Goal: Task Accomplishment & Management: Manage account settings

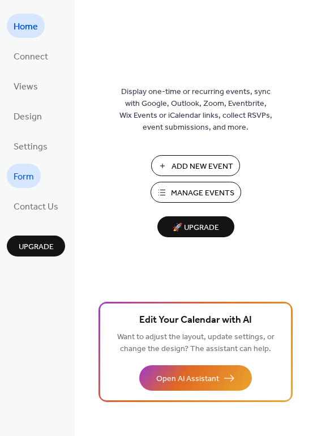
click at [26, 173] on span "Form" at bounding box center [24, 177] width 20 height 18
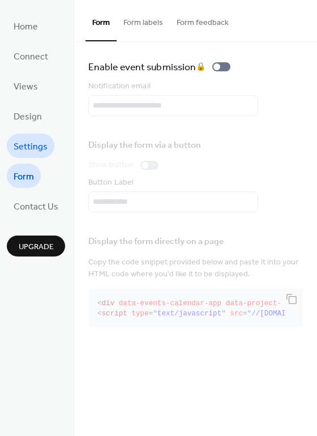
click at [28, 148] on span "Settings" at bounding box center [31, 147] width 34 height 18
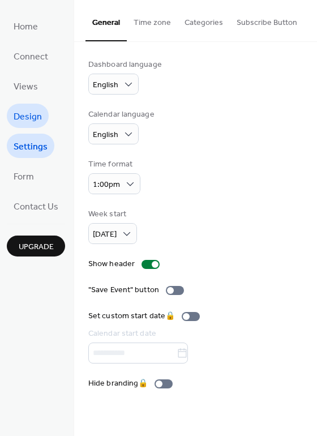
click at [30, 108] on span "Design" at bounding box center [28, 117] width 28 height 18
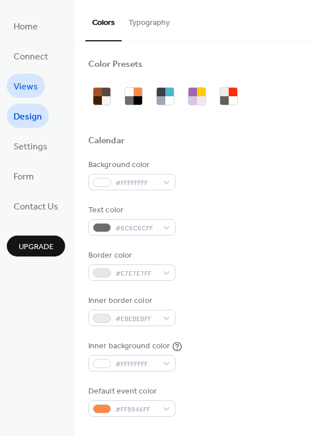
click at [27, 89] on span "Views" at bounding box center [26, 87] width 24 height 18
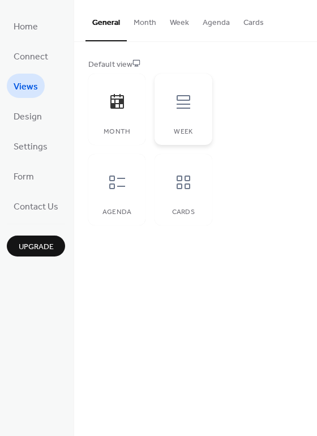
click at [196, 113] on div at bounding box center [183, 102] width 34 height 34
click at [116, 117] on div at bounding box center [117, 102] width 34 height 34
click at [28, 51] on span "Connect" at bounding box center [31, 57] width 35 height 18
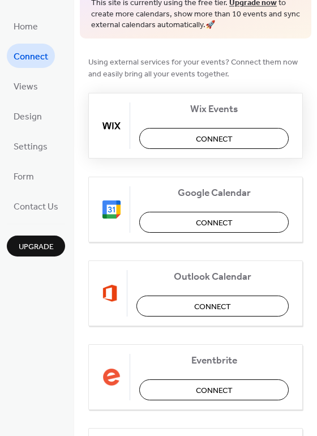
scroll to position [67, 0]
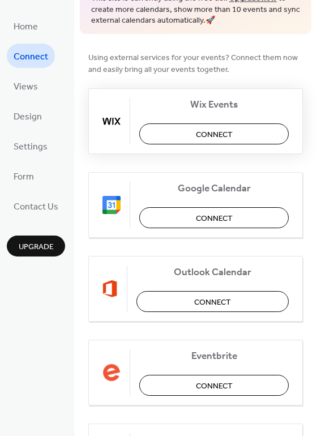
click at [196, 135] on span "Connect" at bounding box center [214, 134] width 37 height 12
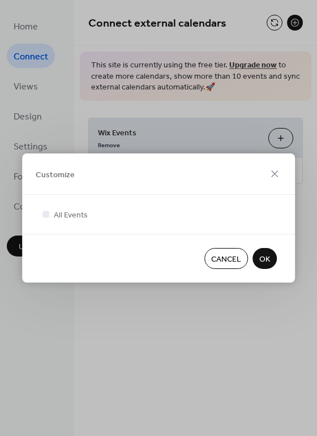
click at [264, 260] on span "OK" at bounding box center [264, 260] width 11 height 12
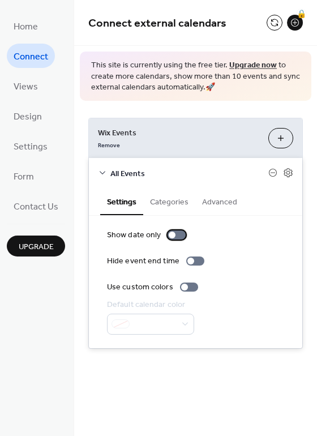
click at [178, 234] on div at bounding box center [177, 234] width 18 height 9
click at [198, 261] on div at bounding box center [195, 260] width 18 height 9
click at [199, 251] on div "Show date only Hide event end time Use custom colors Default calendar color" at bounding box center [195, 281] width 177 height 105
click at [194, 259] on div at bounding box center [195, 260] width 18 height 9
click at [185, 288] on div at bounding box center [189, 286] width 18 height 9
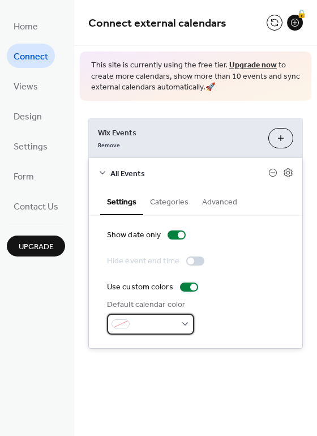
click at [174, 327] on span at bounding box center [155, 325] width 42 height 12
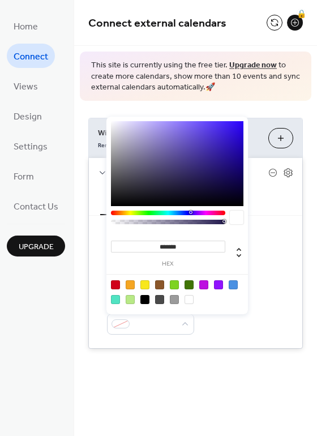
type input "*******"
click at [117, 128] on div at bounding box center [177, 163] width 132 height 85
click at [272, 252] on div "Show date only Hide event end time Use custom colors Default calendar color #DF…" at bounding box center [195, 281] width 177 height 105
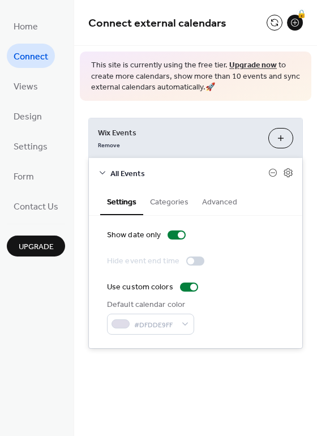
click at [282, 135] on button "Customize" at bounding box center [280, 138] width 25 height 20
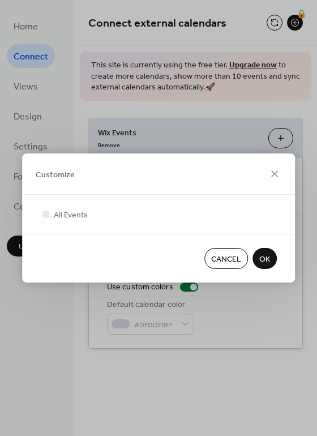
click at [266, 257] on span "OK" at bounding box center [264, 260] width 11 height 12
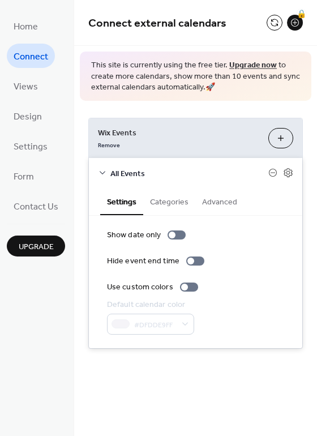
click at [175, 203] on button "Categories" at bounding box center [169, 201] width 52 height 26
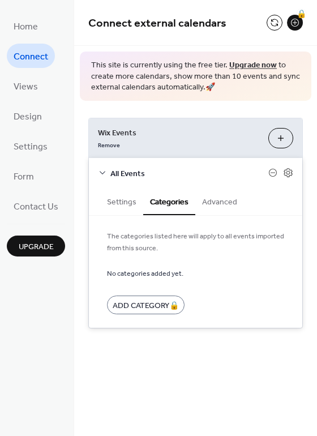
click at [214, 200] on button "Advanced" at bounding box center [219, 201] width 49 height 26
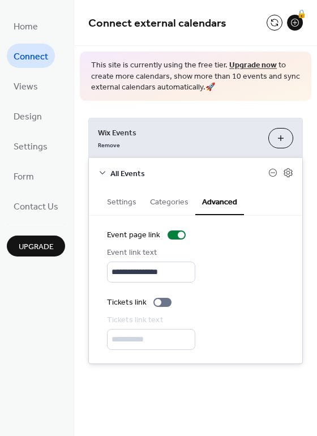
click at [125, 203] on button "Settings" at bounding box center [121, 201] width 43 height 26
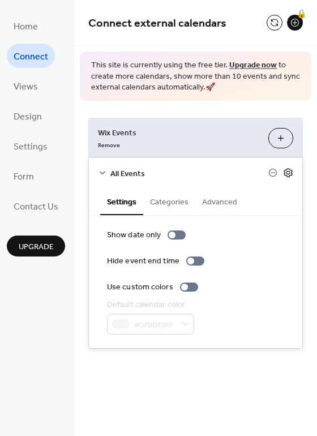
click at [288, 171] on icon at bounding box center [288, 173] width 4 height 4
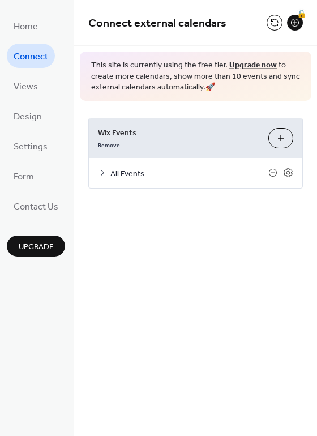
click at [209, 135] on span "Wix Events" at bounding box center [178, 133] width 161 height 12
click at [27, 27] on span "Home" at bounding box center [26, 27] width 24 height 18
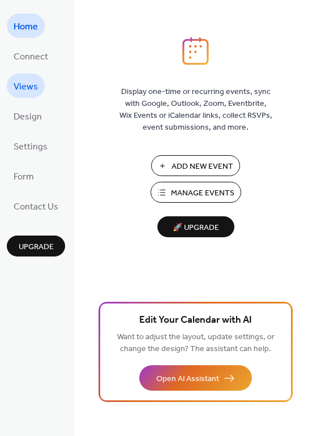
click at [33, 88] on span "Views" at bounding box center [26, 87] width 24 height 18
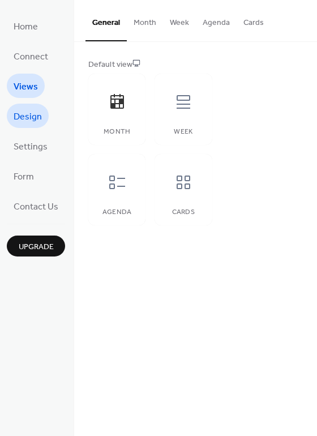
click at [35, 121] on span "Design" at bounding box center [28, 117] width 28 height 18
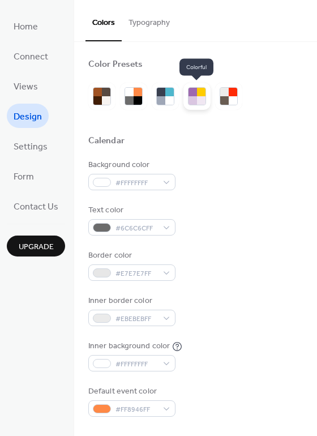
click at [195, 97] on div at bounding box center [192, 100] width 8 height 8
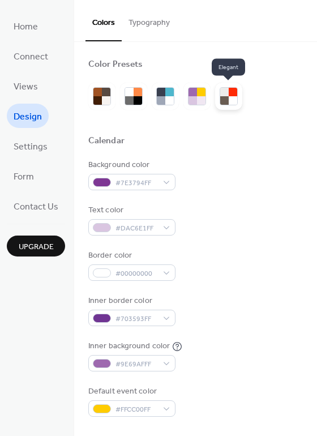
click at [233, 97] on div at bounding box center [233, 100] width 8 height 8
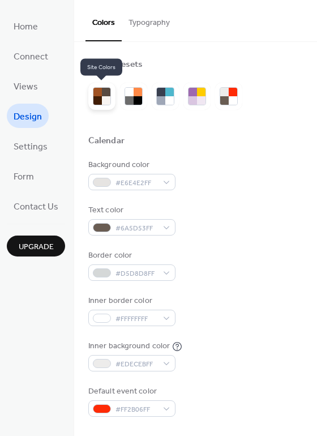
click at [96, 102] on div at bounding box center [97, 100] width 8 height 8
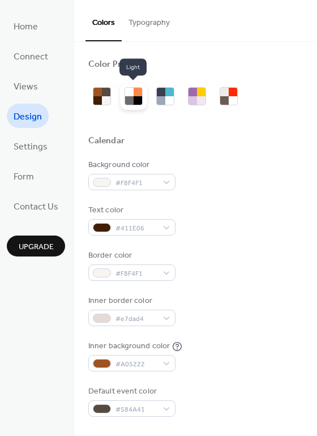
click at [132, 102] on div at bounding box center [129, 100] width 8 height 8
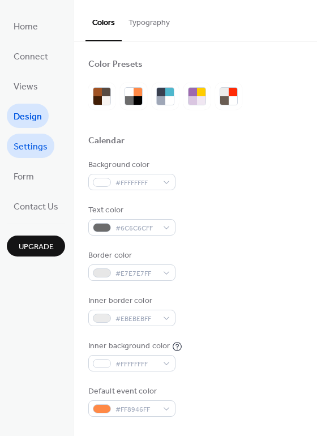
click at [35, 145] on span "Settings" at bounding box center [31, 147] width 34 height 18
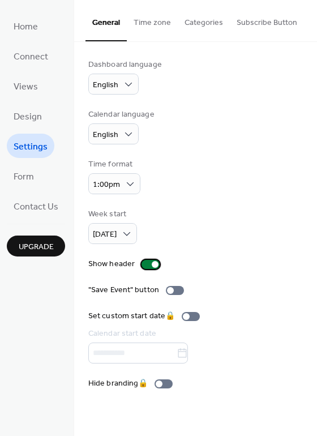
click at [145, 267] on div at bounding box center [150, 264] width 18 height 9
click at [147, 266] on div at bounding box center [150, 264] width 18 height 9
click at [25, 173] on span "Form" at bounding box center [24, 177] width 20 height 18
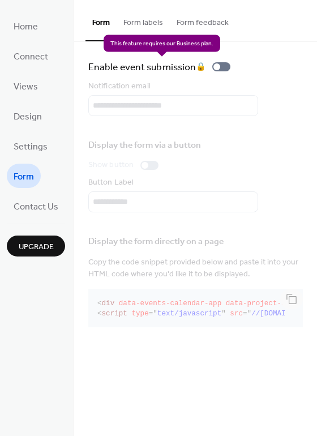
click at [225, 65] on div "Enable event submission 🔒" at bounding box center [161, 67] width 147 height 16
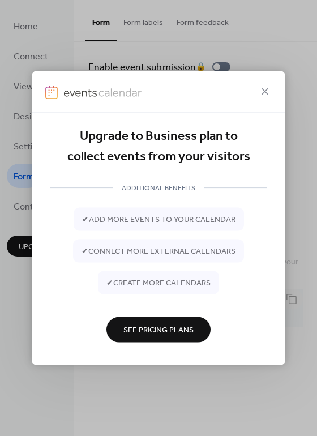
click at [154, 330] on span "See Pricing Plans" at bounding box center [158, 330] width 70 height 12
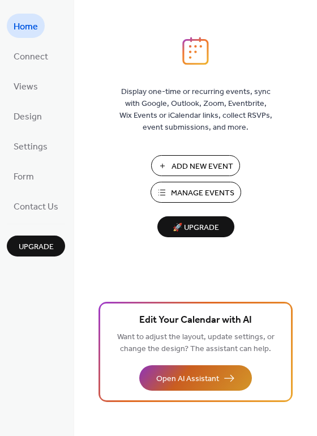
click at [176, 377] on span "Open AI Assistant" at bounding box center [187, 379] width 63 height 12
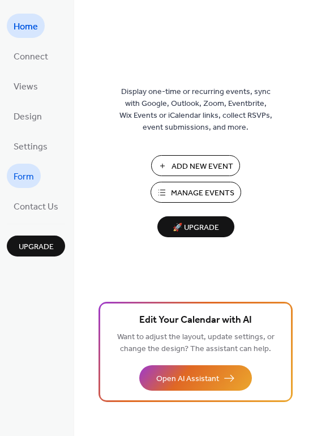
click at [30, 180] on span "Form" at bounding box center [24, 177] width 20 height 18
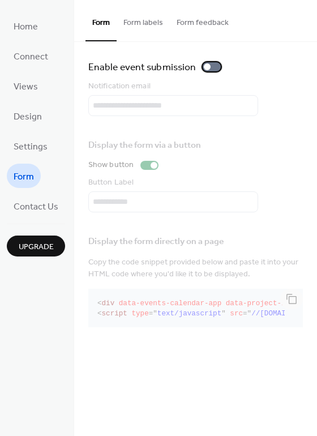
click at [210, 67] on div at bounding box center [212, 66] width 18 height 9
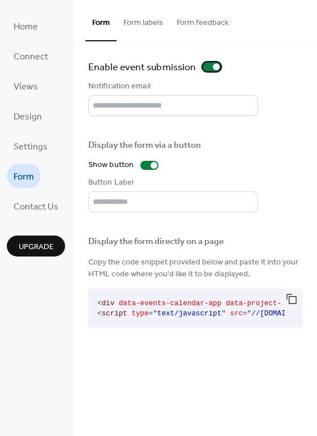
click at [211, 65] on div at bounding box center [212, 66] width 18 height 9
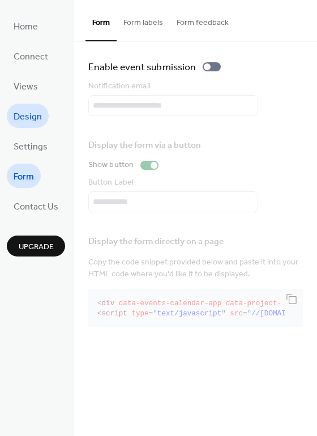
click at [35, 115] on span "Design" at bounding box center [28, 117] width 28 height 18
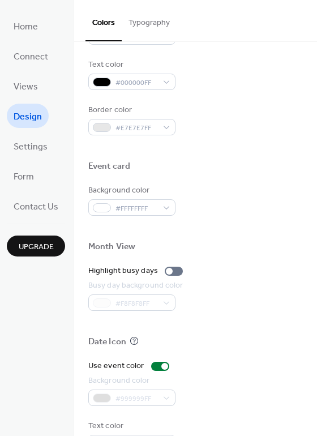
scroll to position [484, 0]
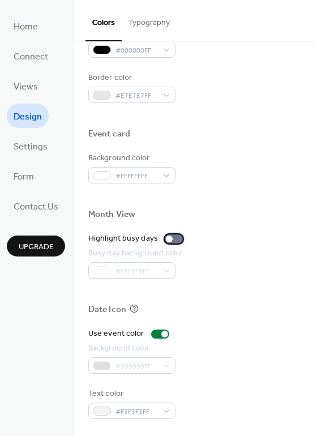
click at [173, 238] on div at bounding box center [174, 238] width 18 height 9
click at [168, 238] on div at bounding box center [174, 238] width 18 height 9
click at [46, 59] on span "Connect" at bounding box center [31, 57] width 35 height 18
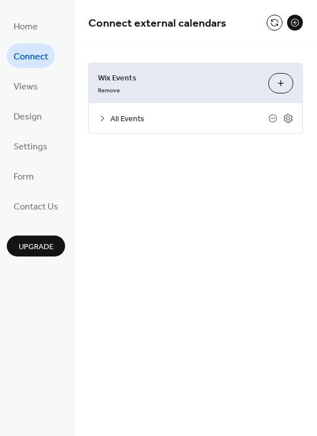
click at [157, 118] on span "All Events" at bounding box center [189, 119] width 158 height 12
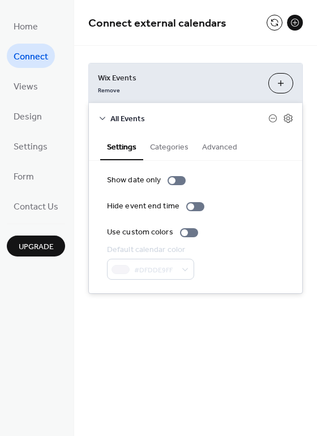
click at [166, 145] on button "Categories" at bounding box center [169, 146] width 52 height 26
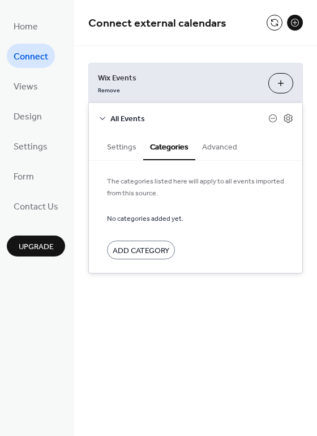
click at [128, 147] on button "Settings" at bounding box center [121, 146] width 43 height 26
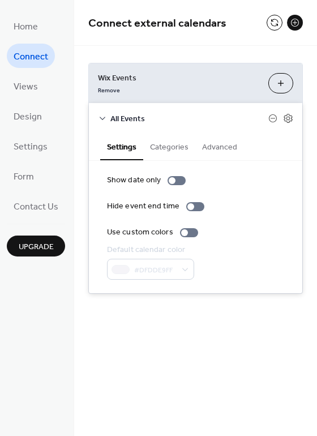
click at [284, 82] on button "Customize" at bounding box center [280, 83] width 25 height 20
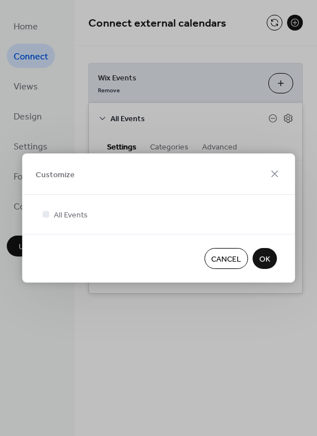
click at [261, 260] on span "OK" at bounding box center [264, 260] width 11 height 12
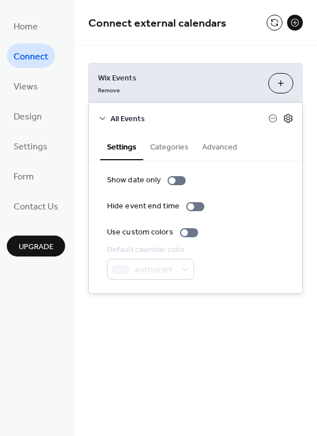
click at [289, 114] on icon at bounding box center [288, 118] width 10 height 10
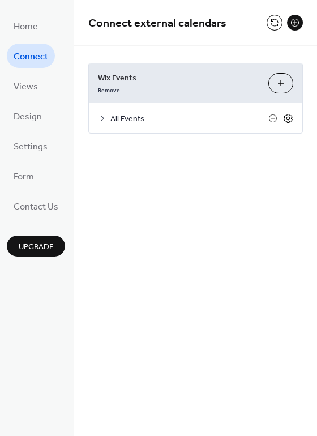
click at [289, 115] on icon at bounding box center [288, 118] width 10 height 10
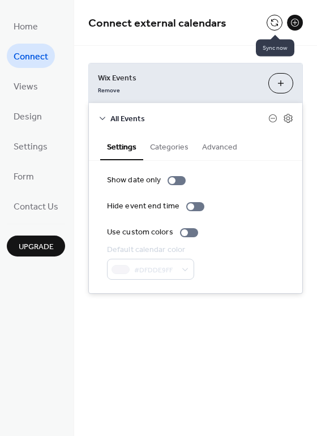
click at [273, 24] on button at bounding box center [275, 23] width 16 height 16
click at [272, 18] on button at bounding box center [275, 23] width 16 height 16
click at [297, 22] on button at bounding box center [295, 23] width 16 height 16
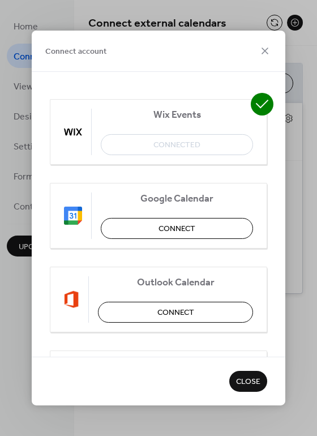
click at [181, 144] on div "Wix Events Connected" at bounding box center [158, 132] width 217 height 66
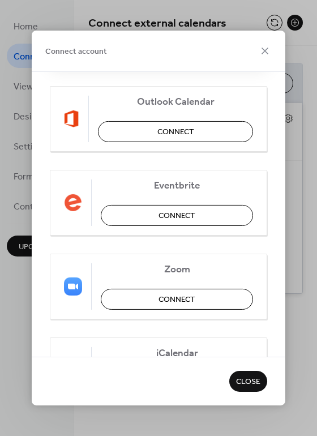
scroll to position [254, 0]
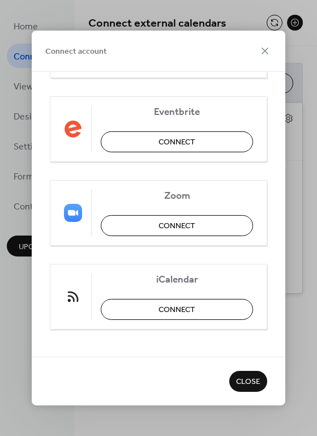
click at [304, 171] on div "Connect account Wix Events Connected Google Calendar Connect Outlook Calendar C…" at bounding box center [158, 218] width 317 height 436
click at [263, 49] on icon at bounding box center [264, 51] width 7 height 7
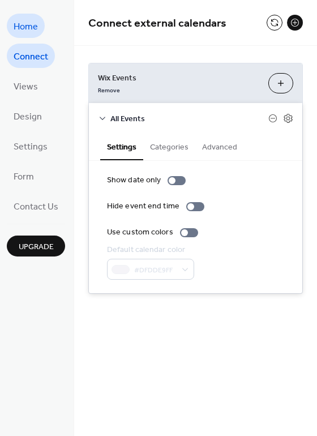
click at [38, 33] on link "Home" at bounding box center [26, 26] width 38 height 24
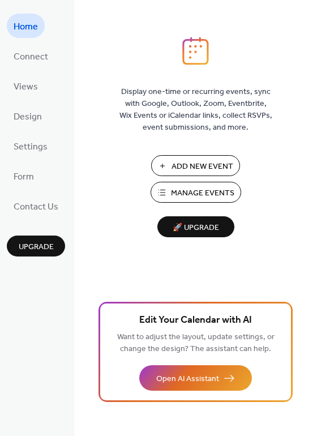
click at [194, 171] on span "Add New Event" at bounding box center [202, 167] width 62 height 12
click at [17, 87] on span "Views" at bounding box center [26, 87] width 24 height 18
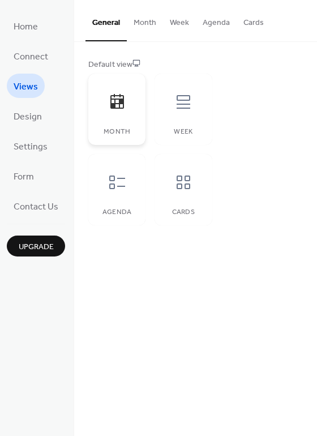
click at [120, 103] on icon at bounding box center [117, 101] width 14 height 15
click at [141, 26] on button "Month" at bounding box center [145, 20] width 36 height 40
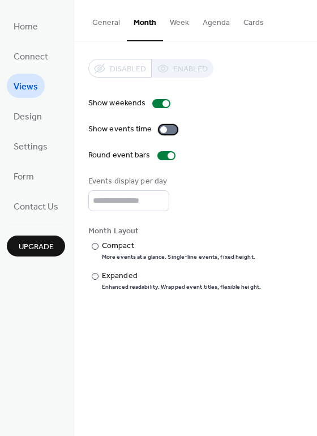
click at [166, 130] on div at bounding box center [168, 129] width 18 height 9
click at [93, 248] on div at bounding box center [95, 246] width 7 height 7
click at [257, 21] on button "Cards" at bounding box center [254, 20] width 34 height 40
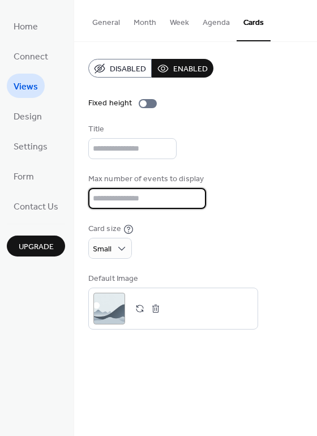
click at [113, 199] on input "**" at bounding box center [147, 198] width 118 height 21
type input "*"
